Goal: Task Accomplishment & Management: Use online tool/utility

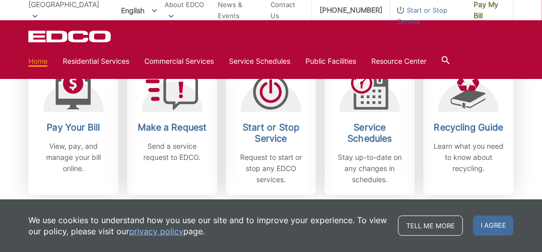
scroll to position [313, 0]
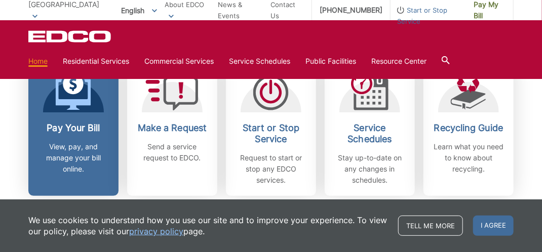
click at [73, 153] on p "View, pay, and manage your bill online." at bounding box center [73, 157] width 75 height 33
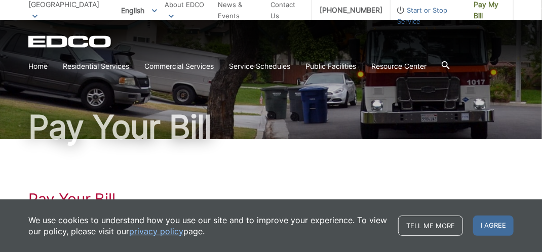
scroll to position [38, 0]
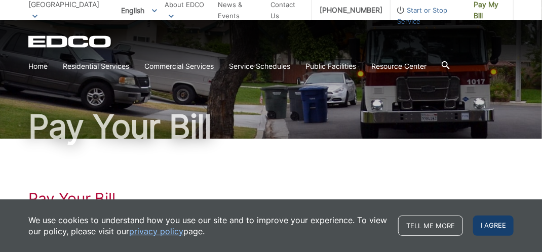
click at [483, 224] on span "I agree" at bounding box center [493, 226] width 41 height 20
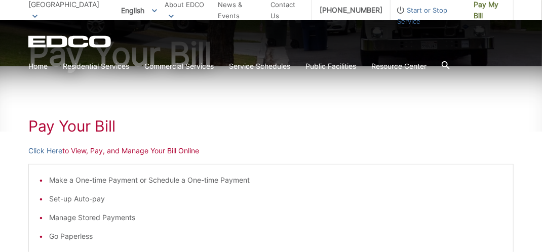
scroll to position [131, 0]
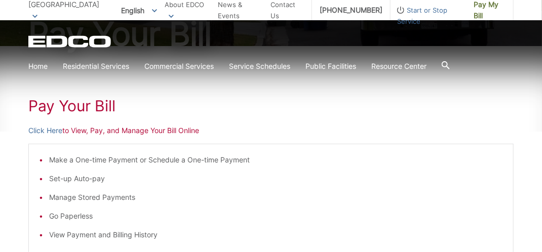
click at [79, 179] on li "Set-up Auto-pay" at bounding box center [276, 178] width 454 height 11
click at [49, 129] on link "Click Here" at bounding box center [45, 130] width 34 height 11
